Goal: Contribute content: Contribute content

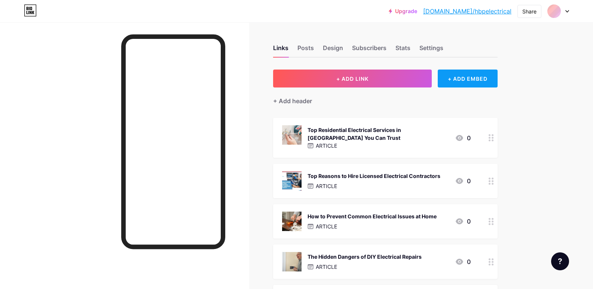
click at [468, 74] on div "+ ADD EMBED" at bounding box center [467, 79] width 59 height 18
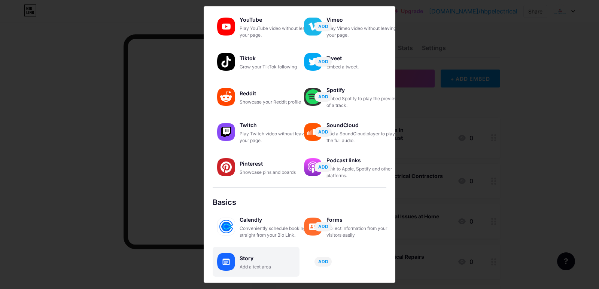
scroll to position [105, 0]
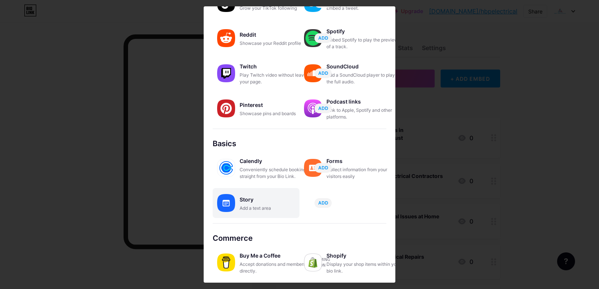
click at [262, 202] on div "Story" at bounding box center [276, 200] width 75 height 10
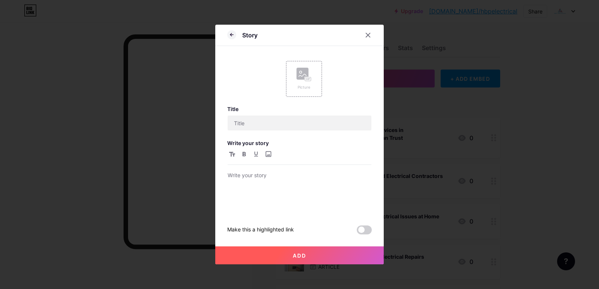
scroll to position [0, 0]
click at [308, 91] on div "Picture" at bounding box center [304, 79] width 36 height 36
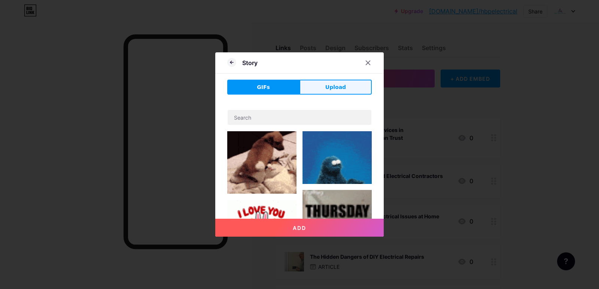
click at [329, 88] on span "Upload" at bounding box center [335, 87] width 21 height 8
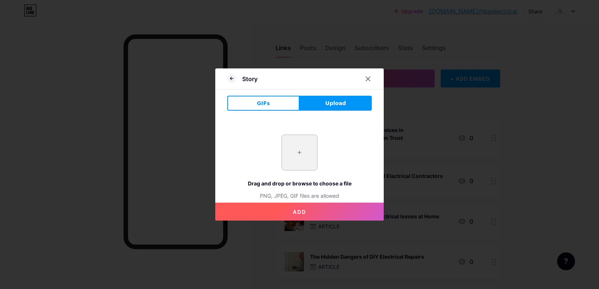
click at [306, 156] on input "file" at bounding box center [299, 152] width 35 height 35
type input "C:\fakepath\imgi_1_abi_0000489145.thumb.300.jpeg"
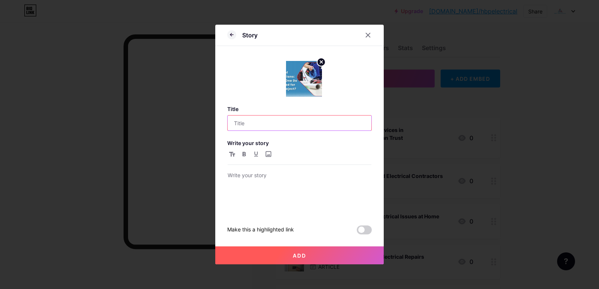
click at [316, 124] on input "text" at bounding box center [299, 123] width 144 height 15
paste input "Types of Electricians and How to Choose the Right One"
type input "Types of Electricians and How to Choose the Right One"
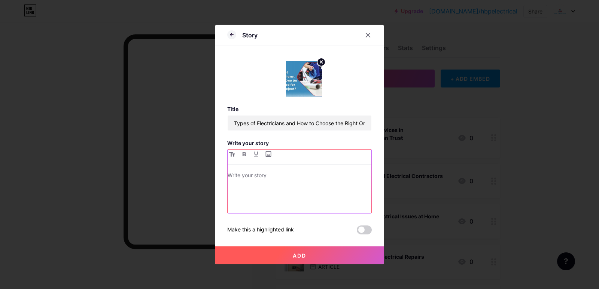
click at [272, 211] on div at bounding box center [299, 192] width 144 height 42
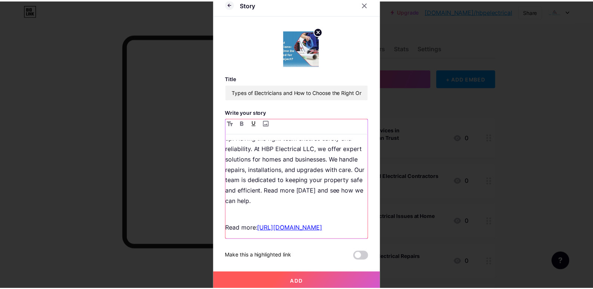
scroll to position [10, 0]
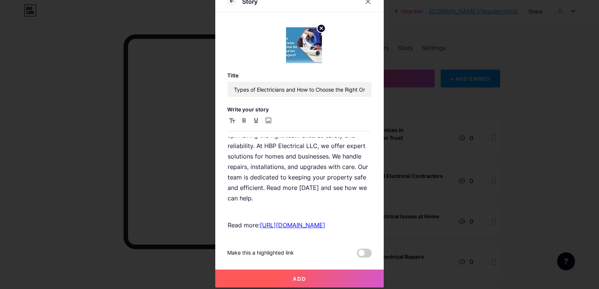
click at [331, 278] on button "Add" at bounding box center [299, 279] width 168 height 18
